Goal: Transaction & Acquisition: Purchase product/service

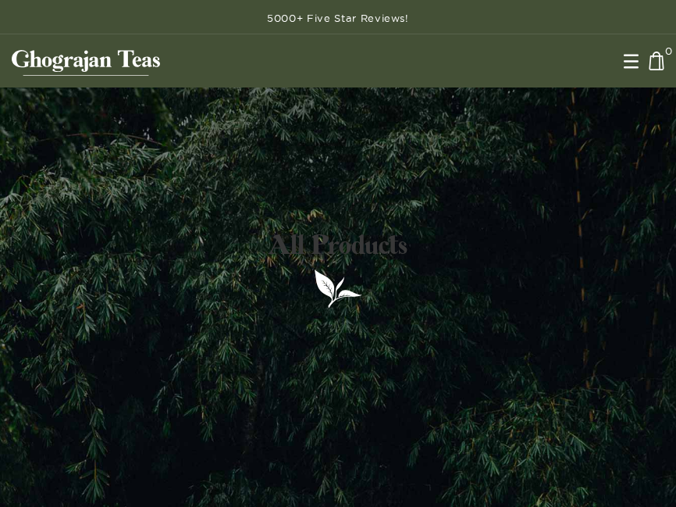
click at [635, 69] on img at bounding box center [631, 61] width 20 height 20
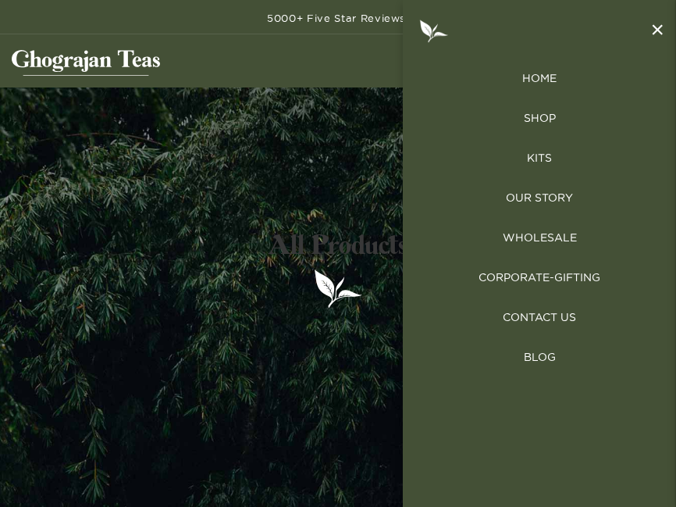
click at [561, 120] on link "SHOP" at bounding box center [539, 118] width 273 height 16
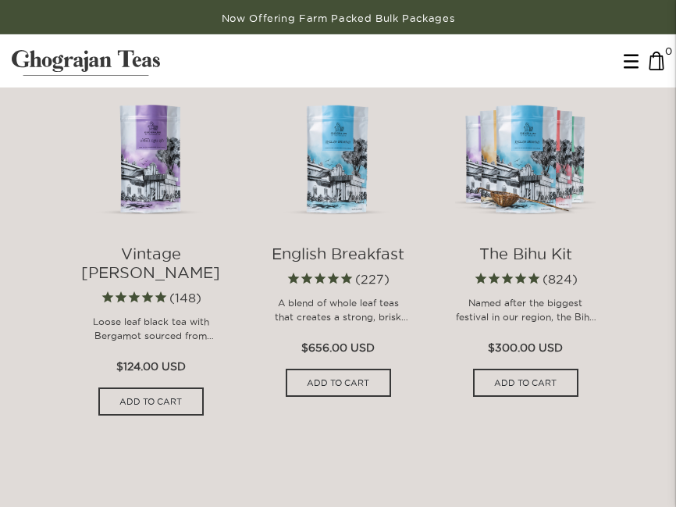
scroll to position [1060, 0]
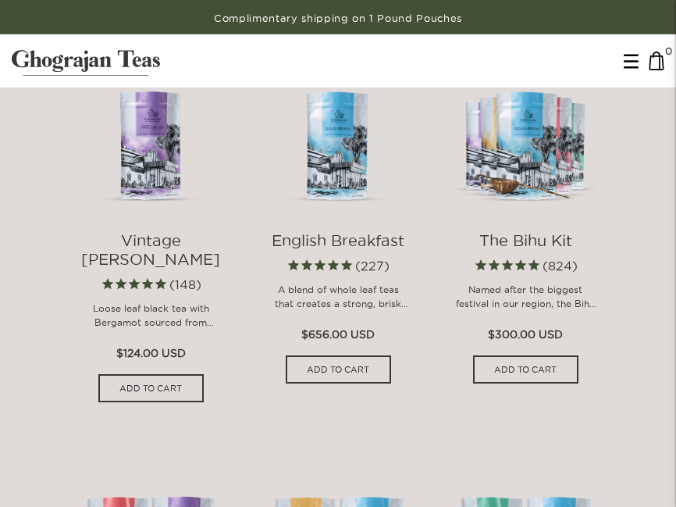
click at [322, 212] on img at bounding box center [338, 141] width 141 height 141
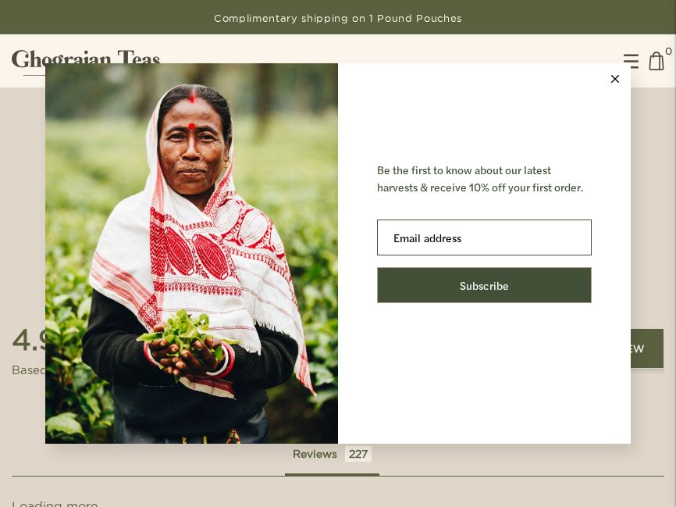
scroll to position [1627, 0]
click at [602, 94] on button at bounding box center [615, 78] width 31 height 31
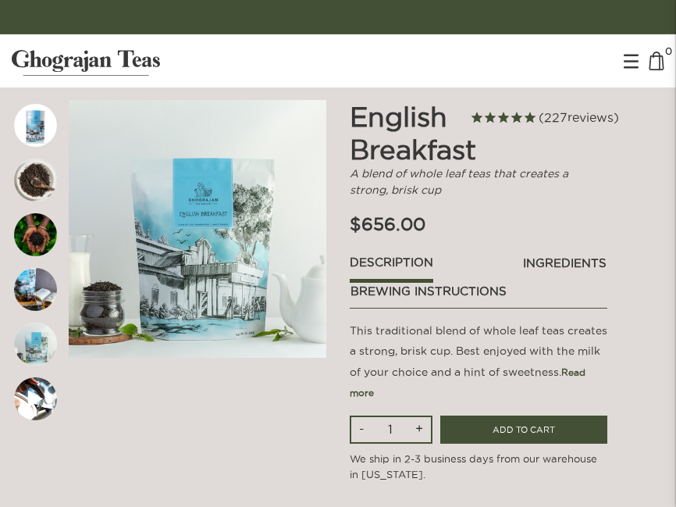
scroll to position [70, 0]
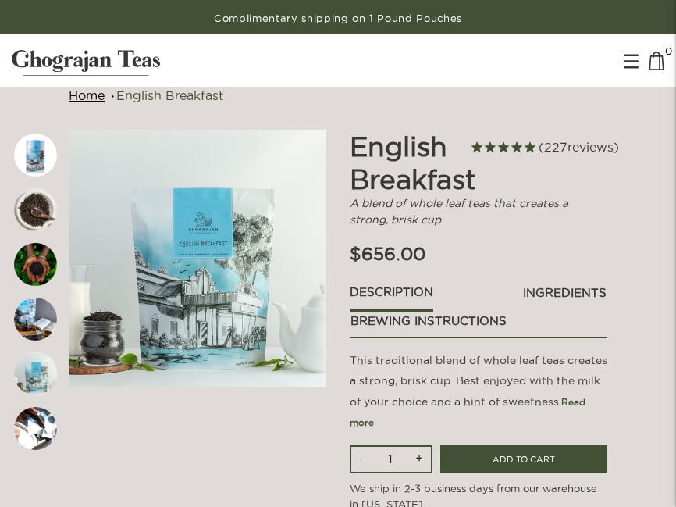
click at [562, 290] on link "ingredients" at bounding box center [564, 296] width 85 height 27
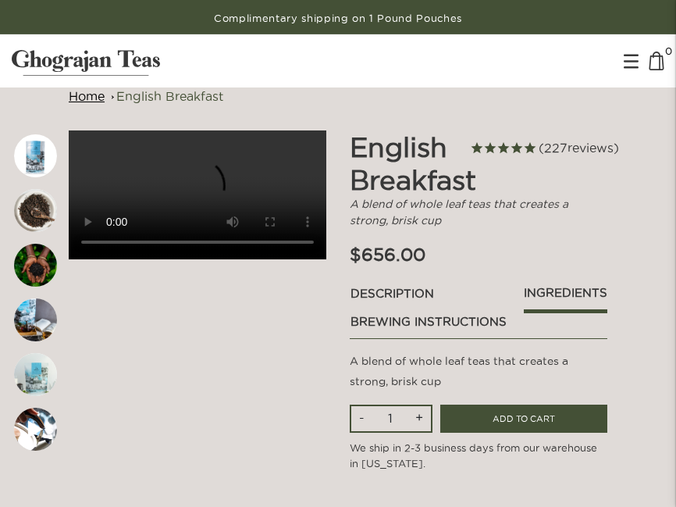
scroll to position [49, 0]
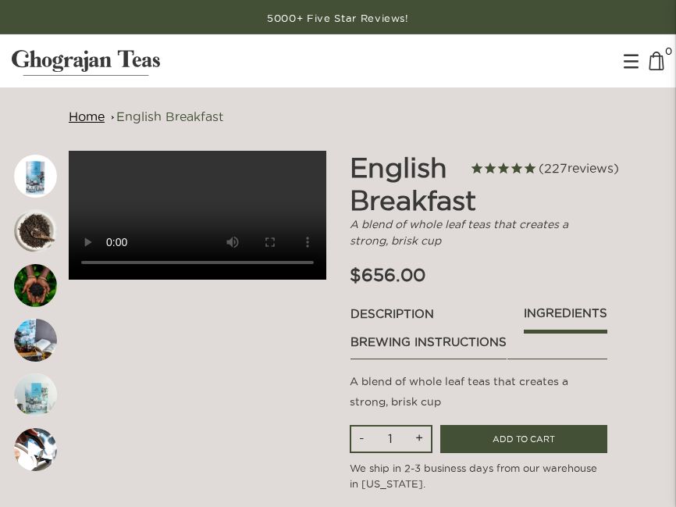
click at [471, 341] on link "brewing instructions" at bounding box center [429, 346] width 158 height 27
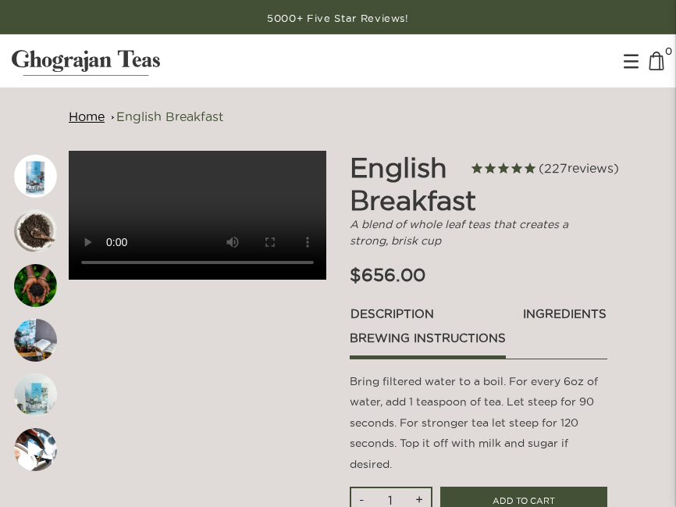
click at [411, 312] on link "Description" at bounding box center [392, 317] width 85 height 27
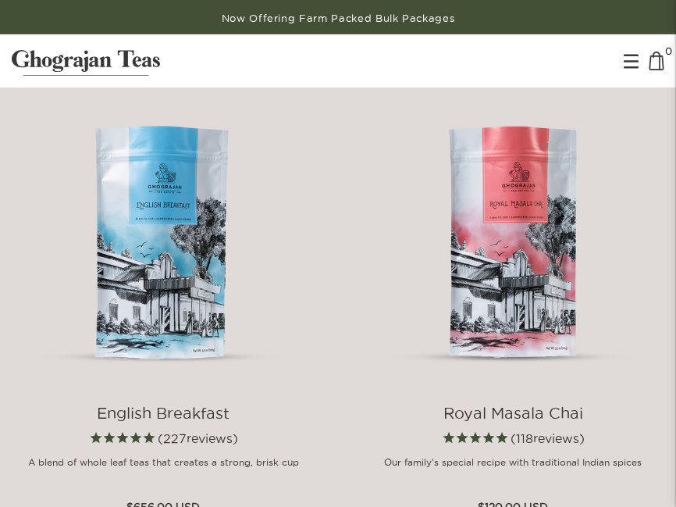
scroll to position [3108, 0]
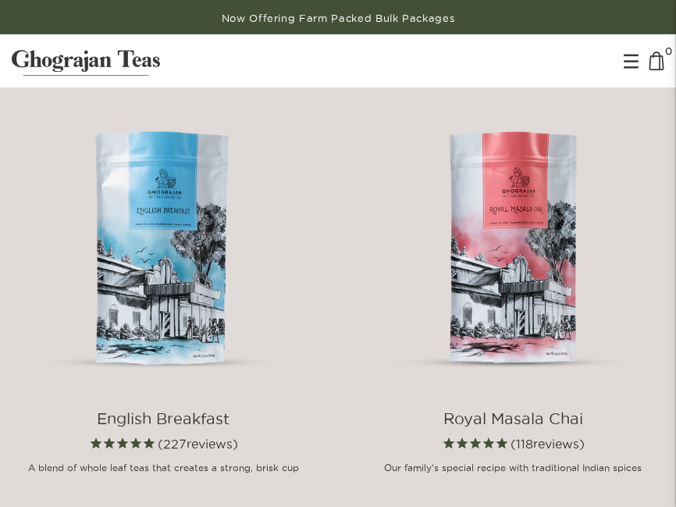
click at [166, 208] on img at bounding box center [163, 238] width 303 height 303
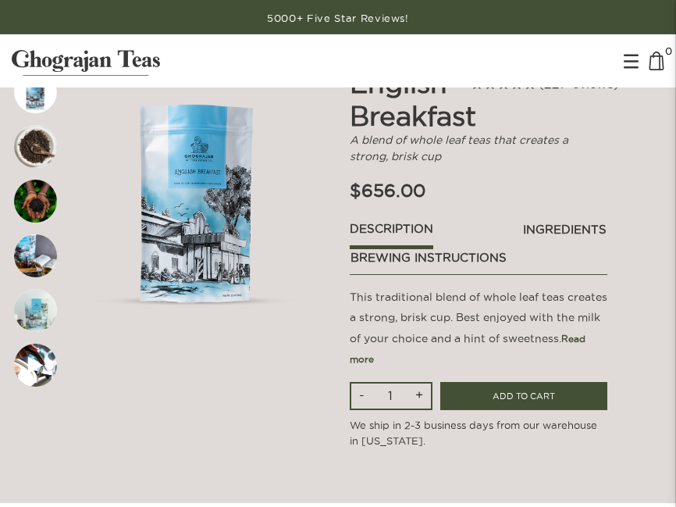
scroll to position [144, 0]
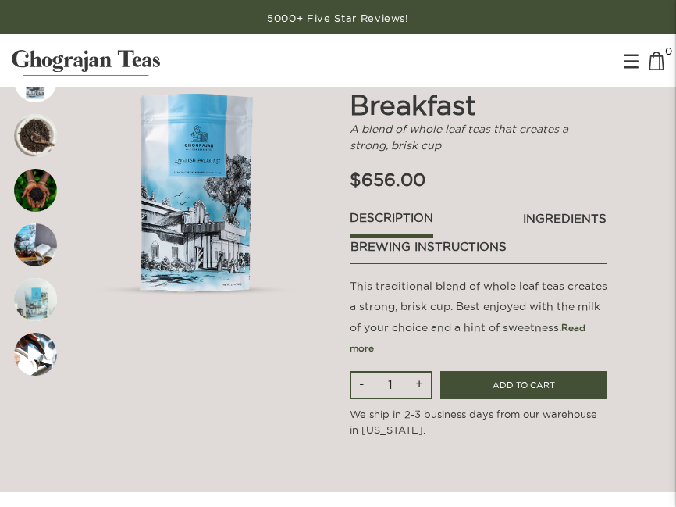
click at [32, 315] on img at bounding box center [35, 299] width 43 height 43
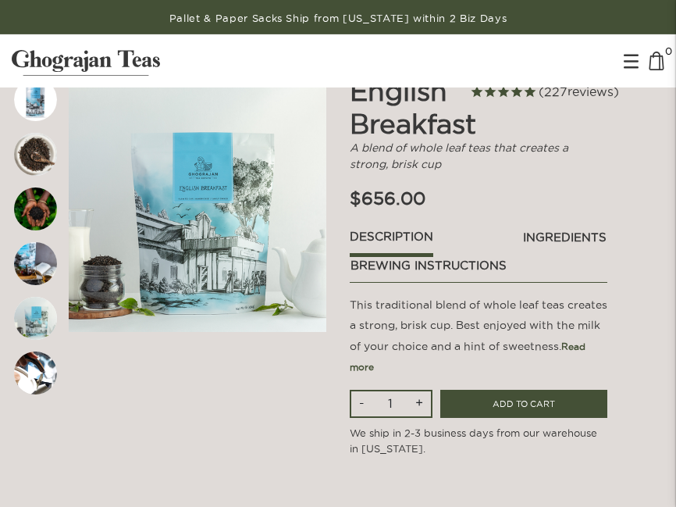
scroll to position [123, 0]
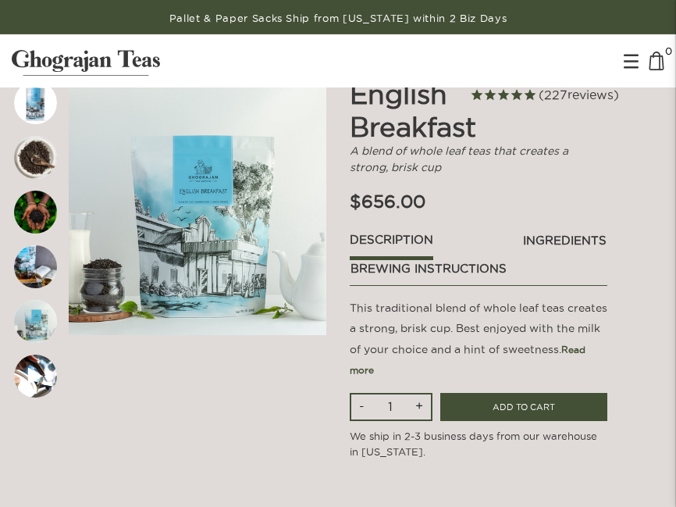
click at [213, 228] on img at bounding box center [198, 206] width 258 height 258
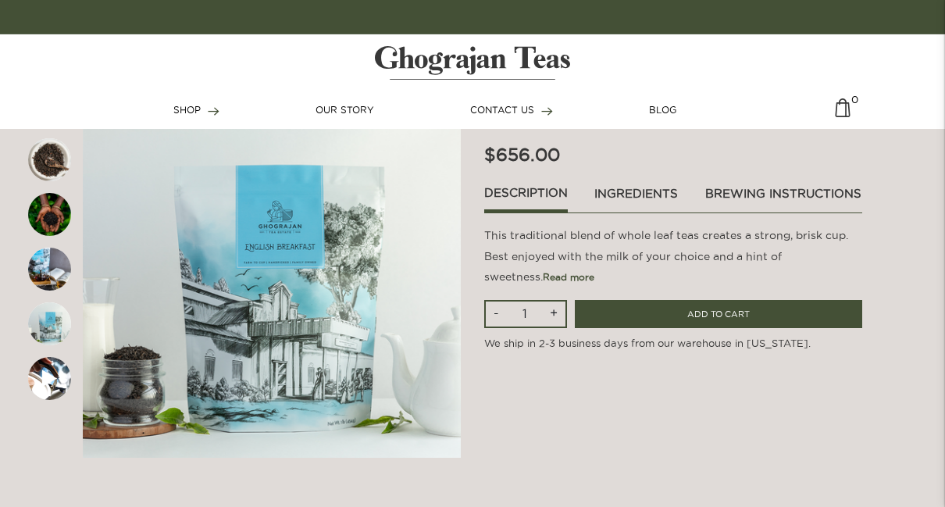
scroll to position [119, 0]
click at [373, 297] on img at bounding box center [272, 269] width 378 height 378
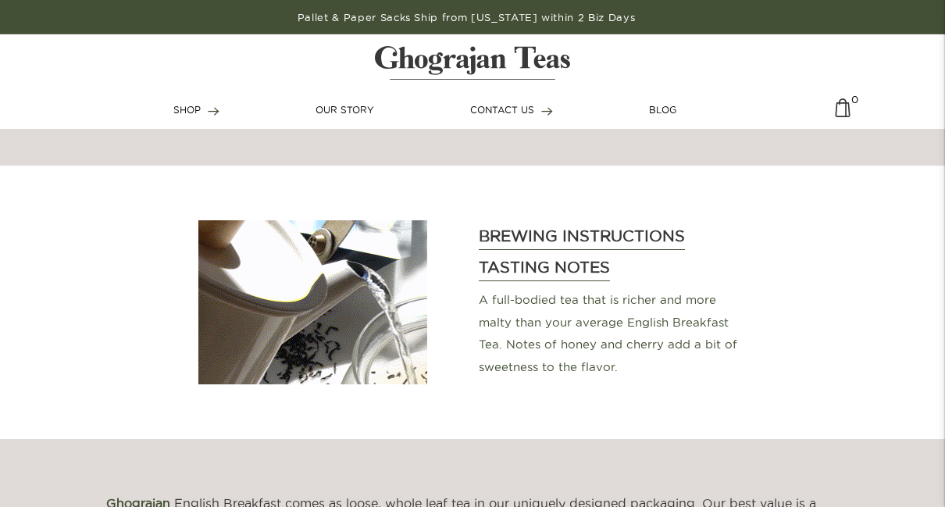
scroll to position [472, 0]
